Goal: Task Accomplishment & Management: Manage account settings

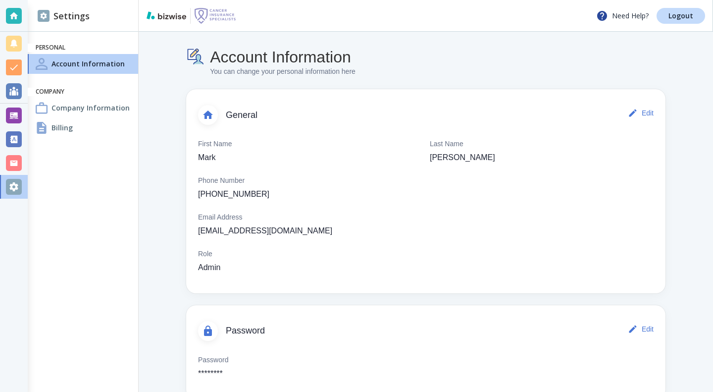
scroll to position [8, 0]
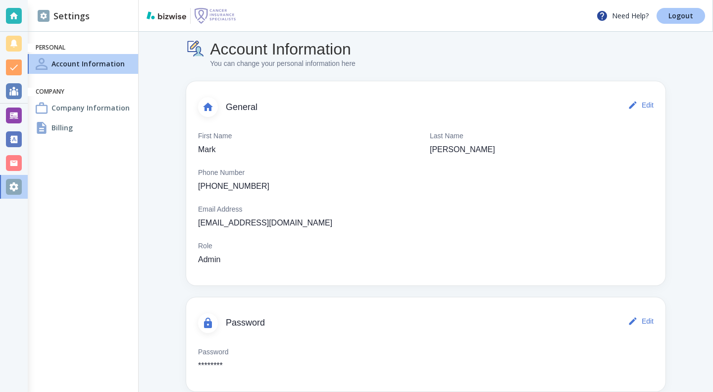
click at [680, 10] on link "Logout" at bounding box center [681, 16] width 49 height 16
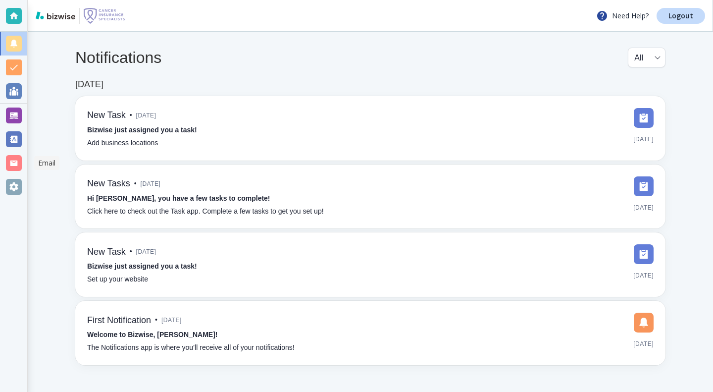
click at [14, 163] on div at bounding box center [14, 163] width 16 height 16
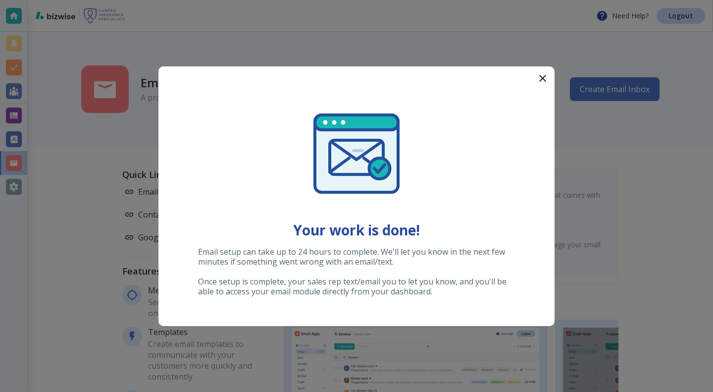
click at [541, 77] on icon "button" at bounding box center [542, 78] width 7 height 7
click at [536, 76] on button "button" at bounding box center [543, 78] width 24 height 24
